Goal: Task Accomplishment & Management: Manage account settings

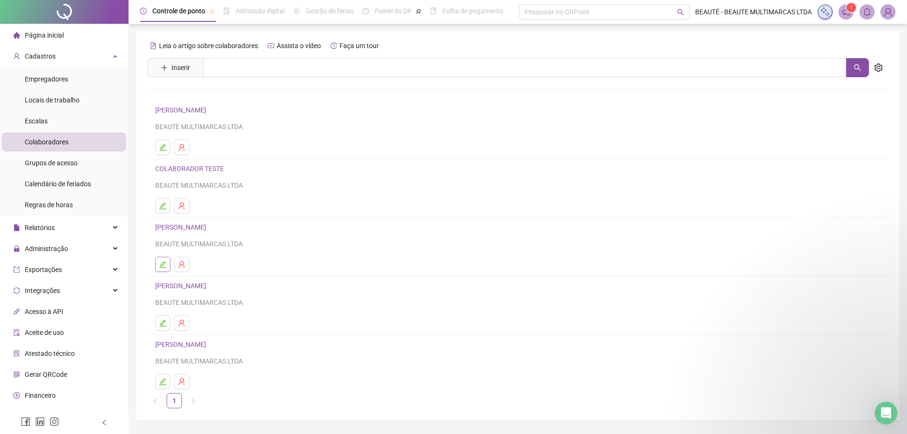
click at [160, 266] on icon "edit" at bounding box center [163, 265] width 8 height 8
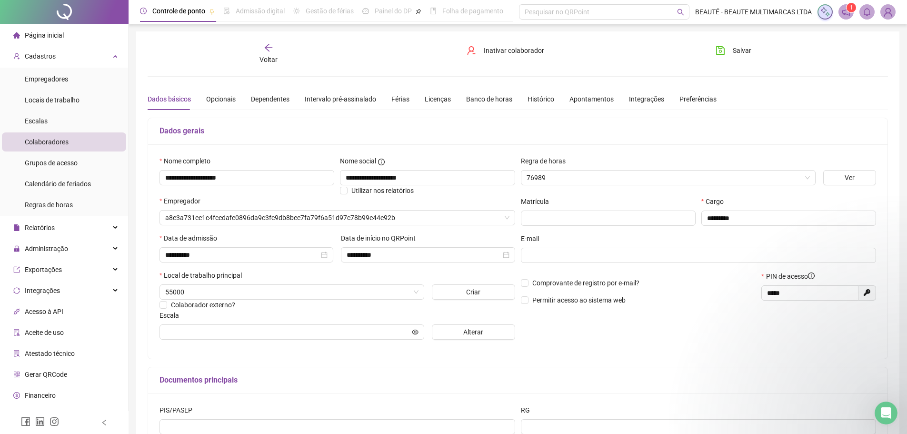
type input "**********"
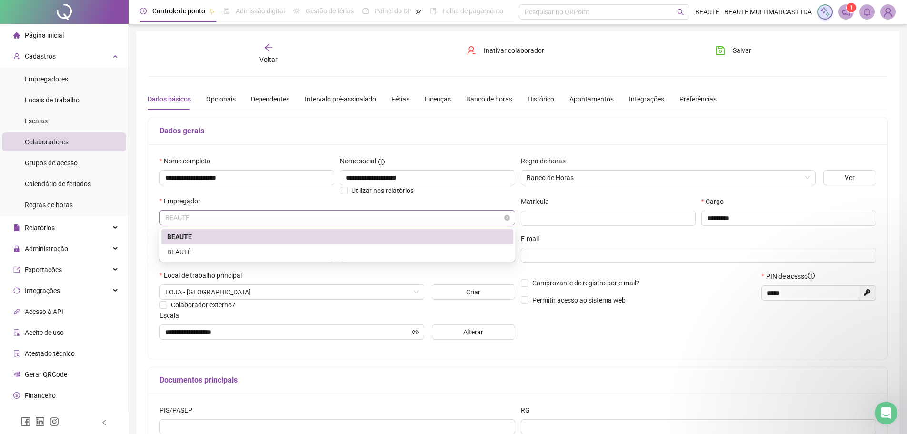
click at [275, 221] on span "BEAUTE" at bounding box center [337, 218] width 344 height 14
click at [263, 245] on div "BEAUTÉ" at bounding box center [337, 251] width 352 height 15
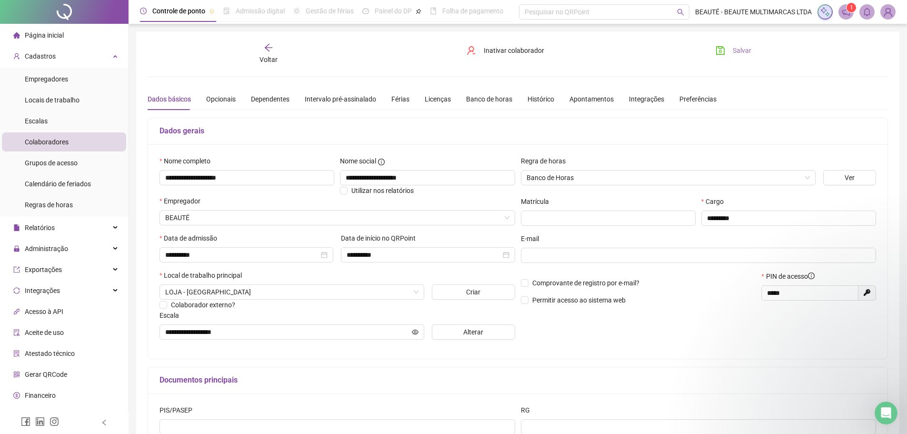
click at [745, 55] on span "Salvar" at bounding box center [742, 50] width 19 height 10
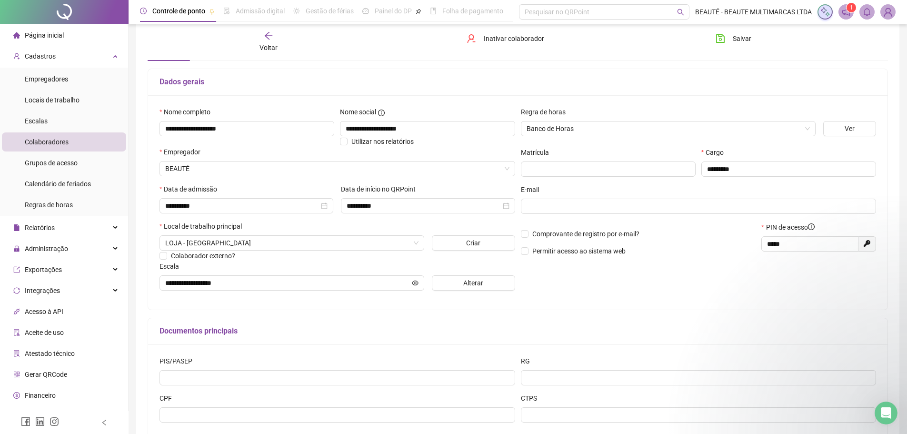
scroll to position [110, 0]
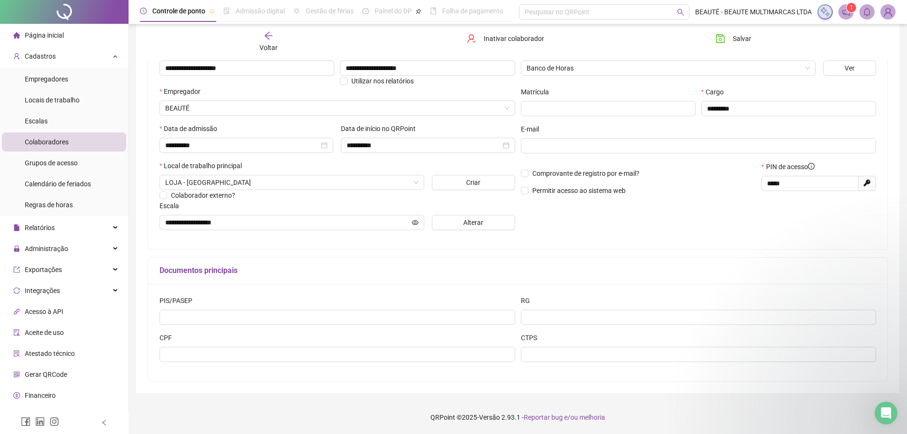
click at [843, 18] on span at bounding box center [846, 11] width 15 height 15
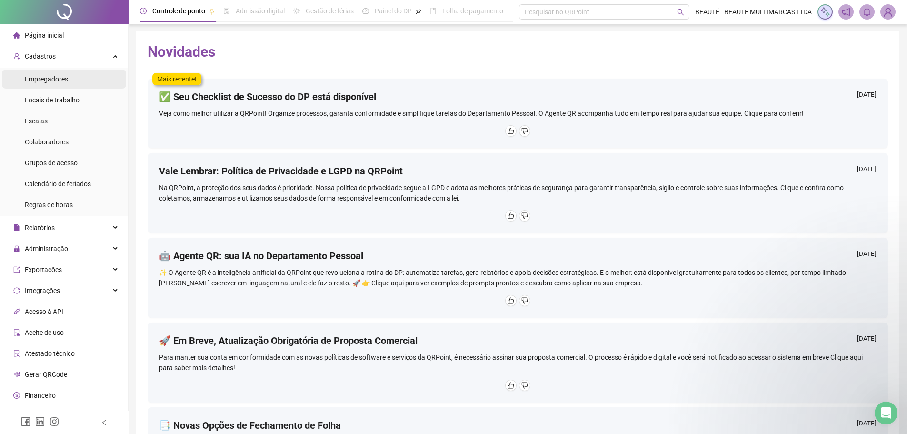
click at [52, 81] on span "Empregadores" at bounding box center [46, 79] width 43 height 8
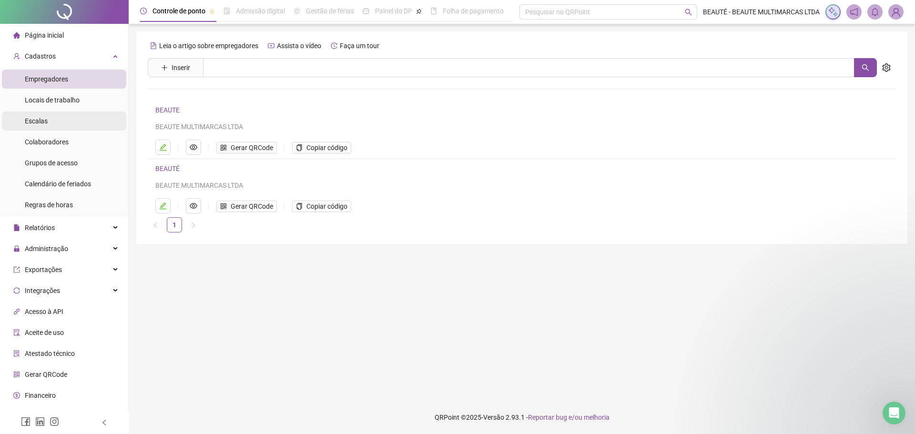
click at [58, 129] on li "Escalas" at bounding box center [64, 120] width 124 height 19
